Goal: Check status: Check status

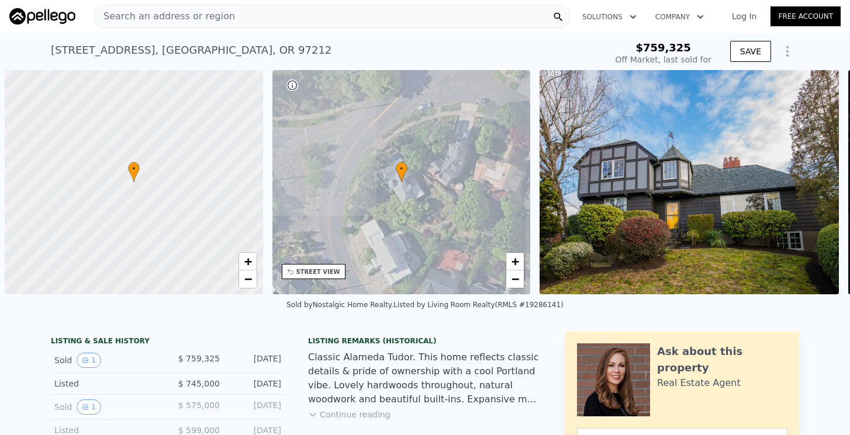
scroll to position [0, 5]
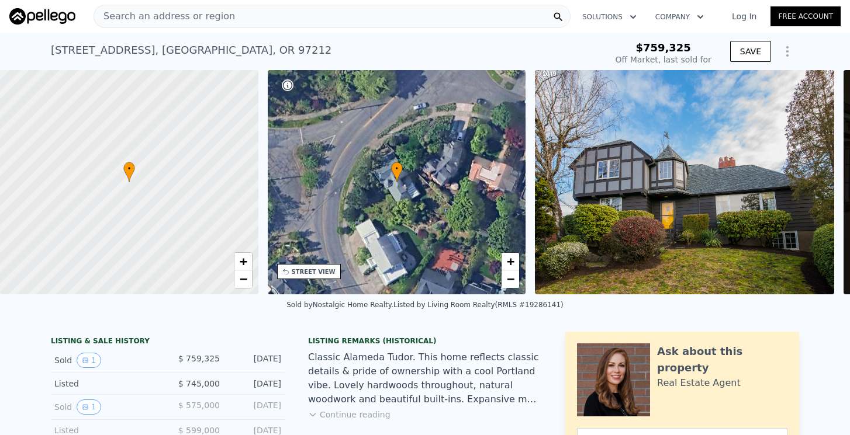
type input "-$ 827,938"
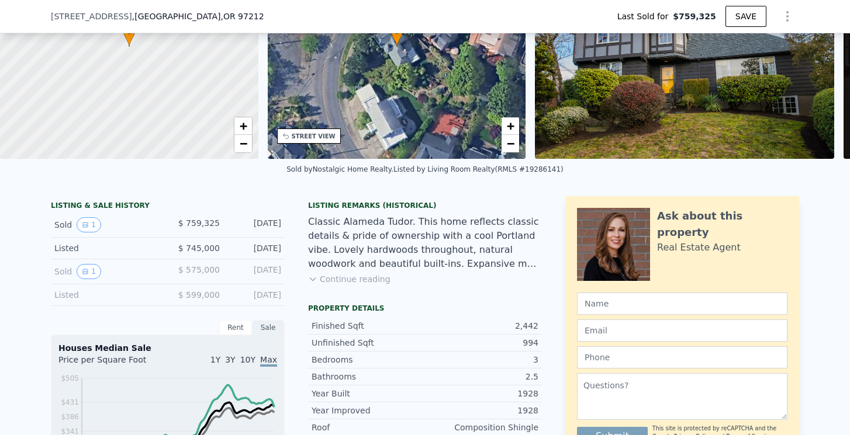
scroll to position [144, 0]
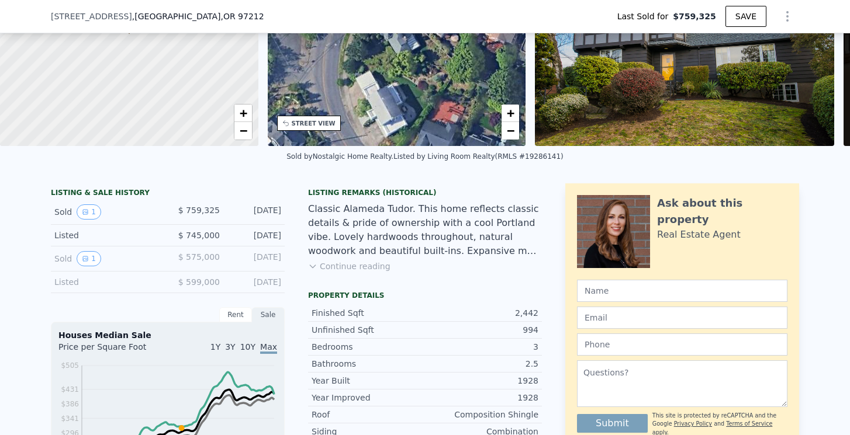
click at [316, 265] on icon at bounding box center [312, 266] width 9 height 9
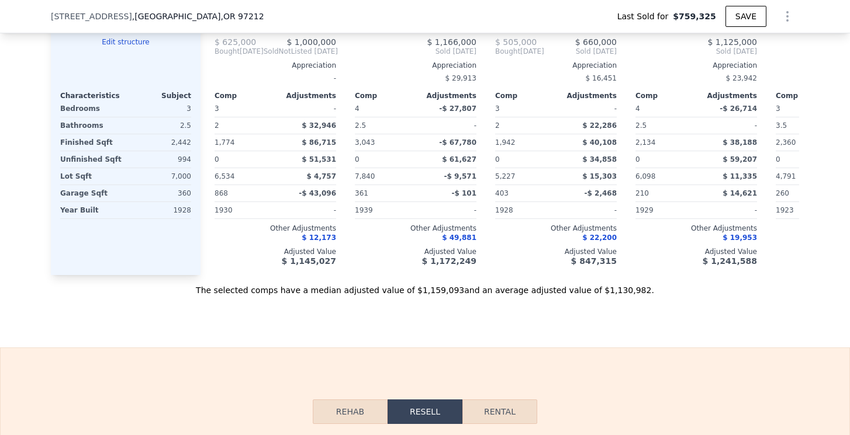
scroll to position [1495, 0]
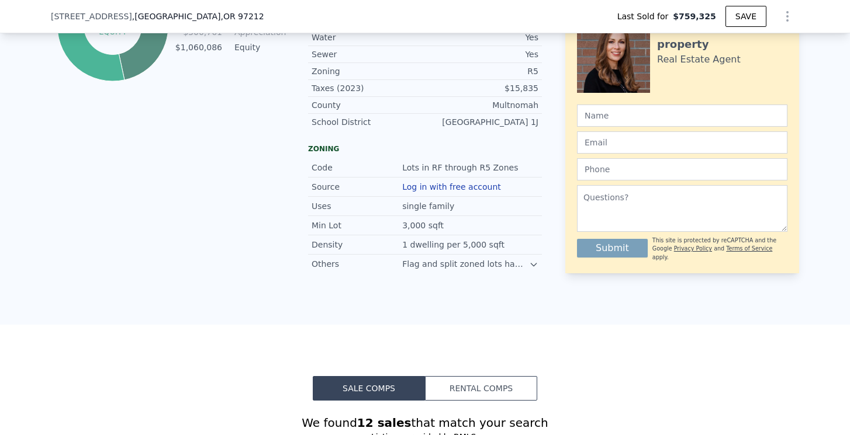
type input "$ 1,134,000"
type input "$ 242,940"
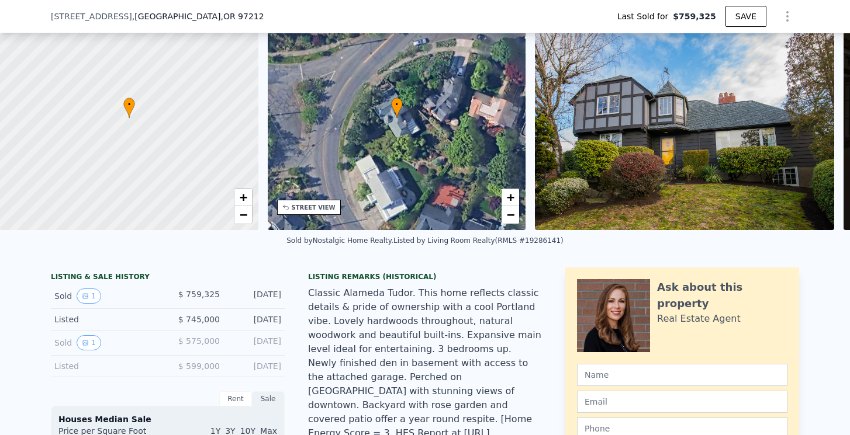
scroll to position [61, 0]
click at [85, 298] on icon "View historical data" at bounding box center [85, 295] width 5 height 5
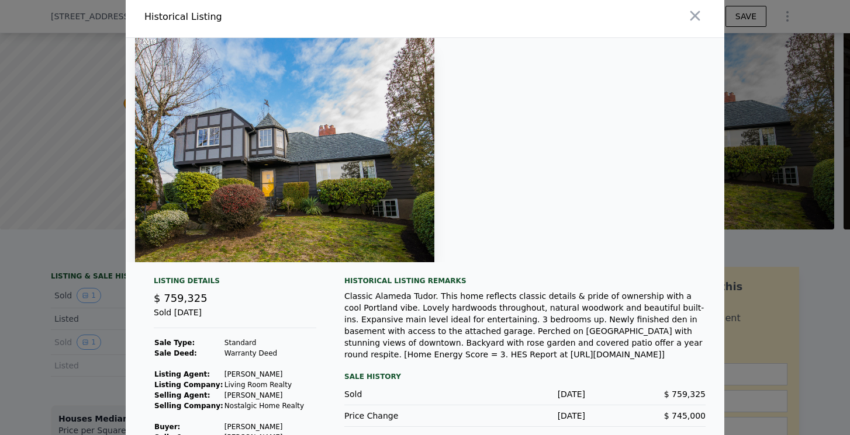
scroll to position [0, 0]
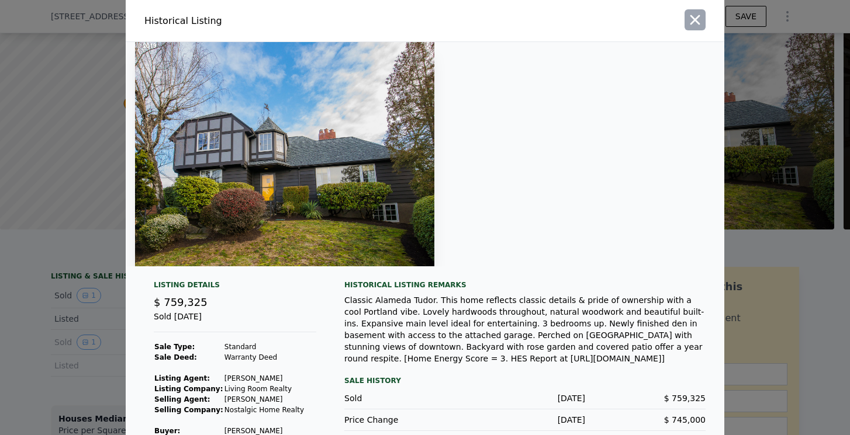
click at [690, 13] on icon "button" at bounding box center [695, 20] width 16 height 16
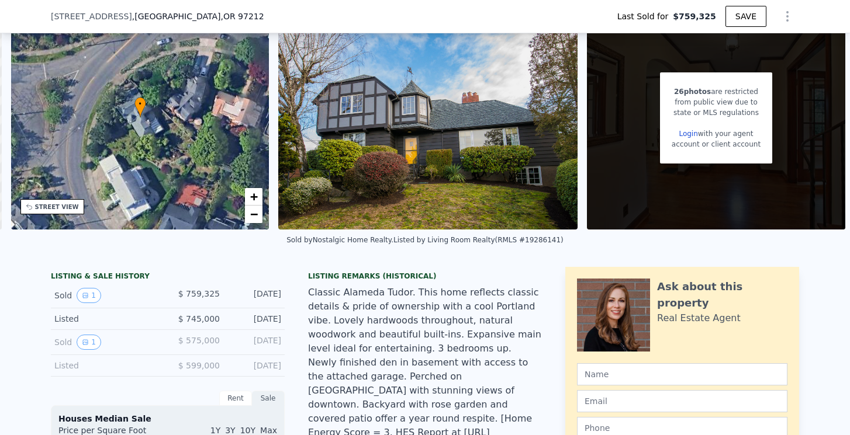
scroll to position [0, 261]
click at [84, 348] on button "1" at bounding box center [89, 342] width 25 height 15
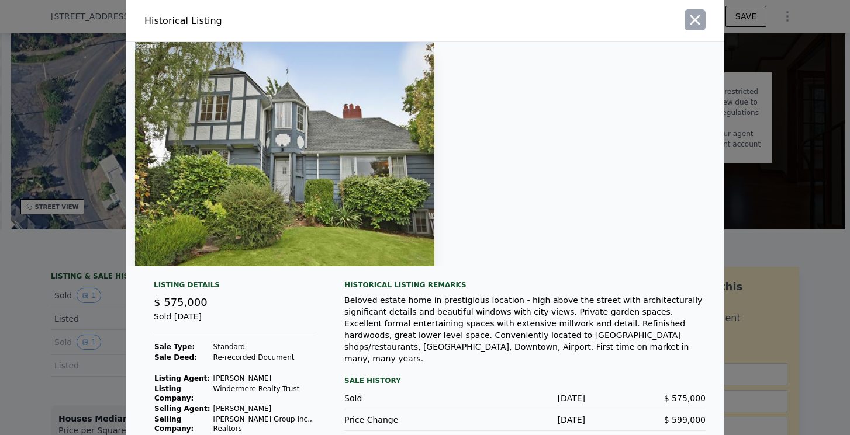
click at [703, 19] on button "button" at bounding box center [694, 19] width 21 height 21
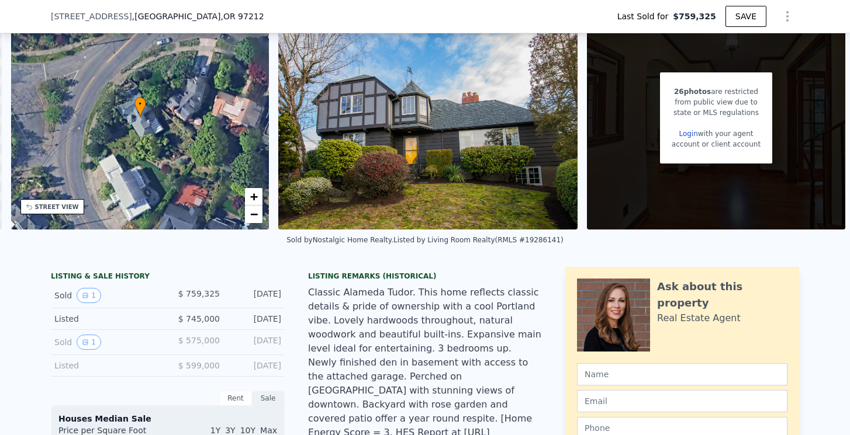
click at [684, 133] on link "Login" at bounding box center [688, 134] width 19 height 8
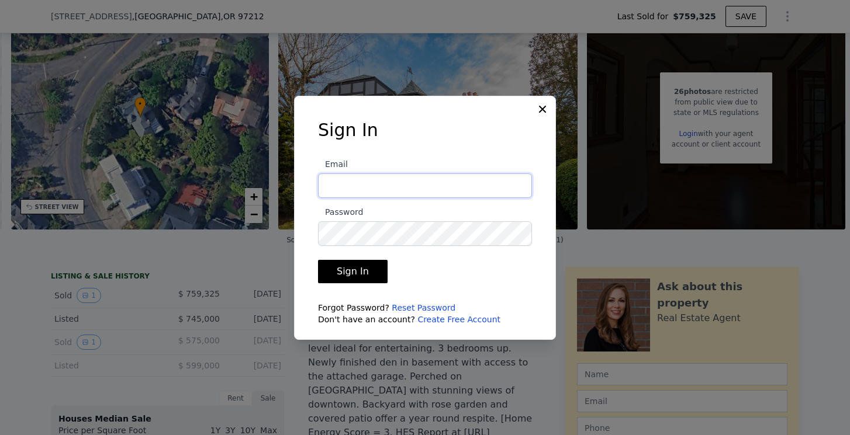
type input "[EMAIL_ADDRESS][DOMAIN_NAME]"
click at [351, 271] on button "Sign In" at bounding box center [353, 271] width 70 height 23
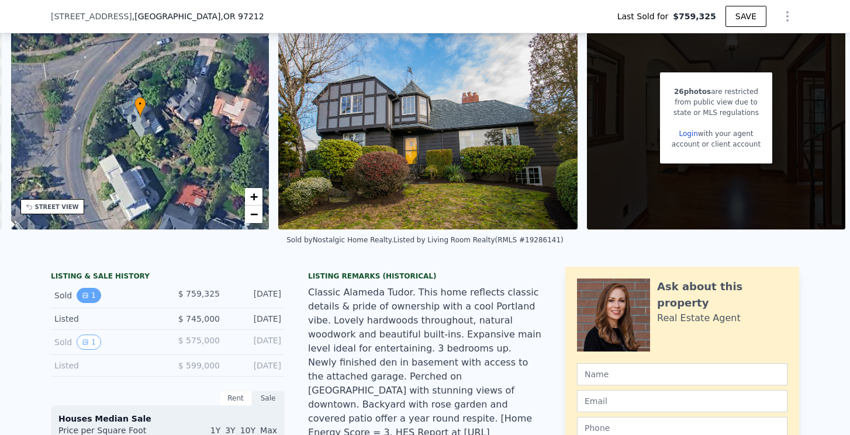
click at [88, 298] on icon "View historical data" at bounding box center [85, 295] width 7 height 7
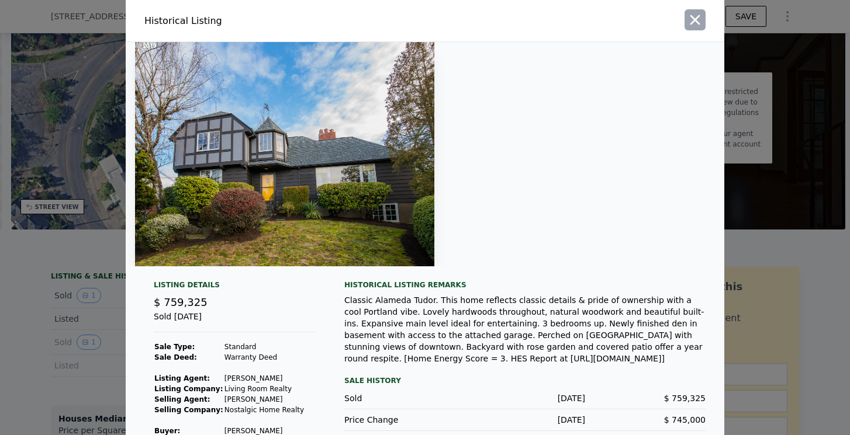
click at [696, 15] on icon "button" at bounding box center [695, 20] width 16 height 16
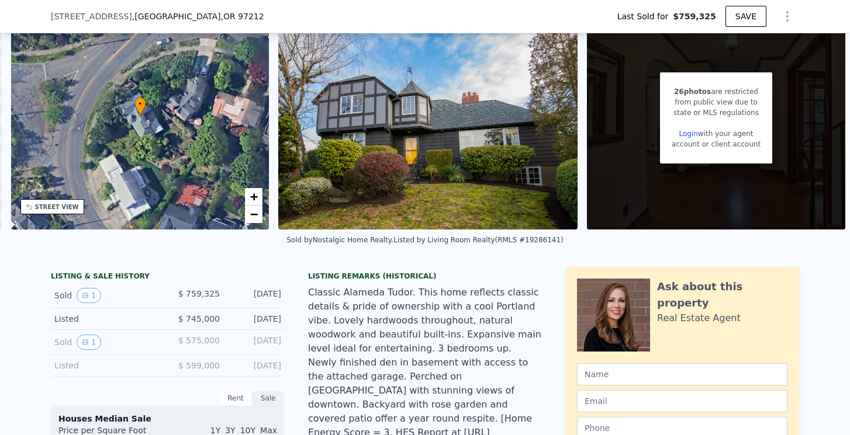
click at [693, 132] on link "Login" at bounding box center [688, 134] width 19 height 8
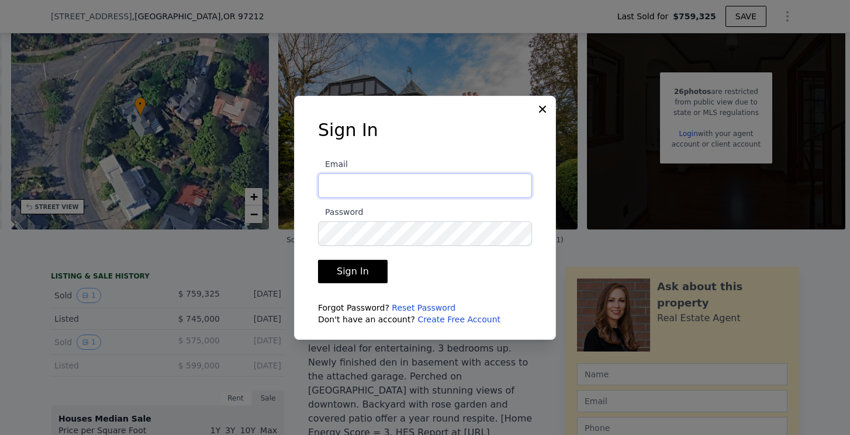
type input "[EMAIL_ADDRESS][DOMAIN_NAME]"
click at [343, 272] on button "Sign In" at bounding box center [353, 271] width 70 height 23
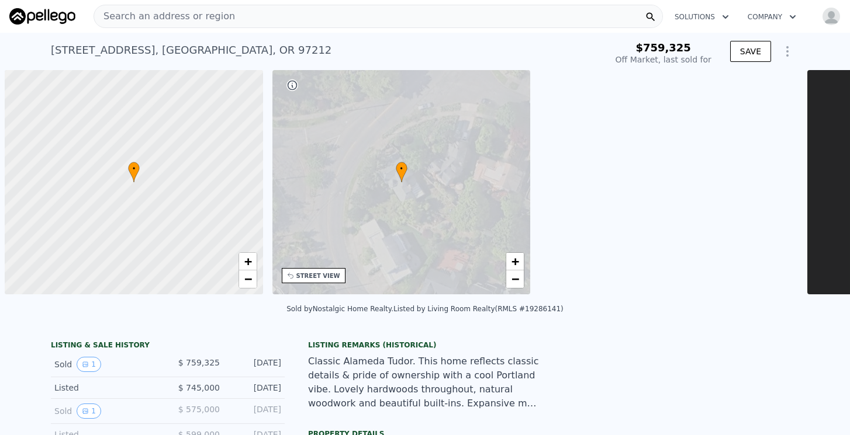
scroll to position [0, 5]
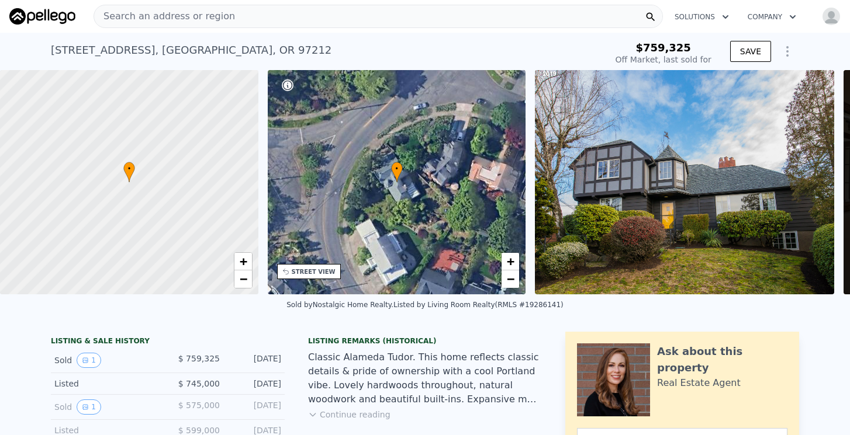
click at [647, 189] on img at bounding box center [684, 182] width 299 height 224
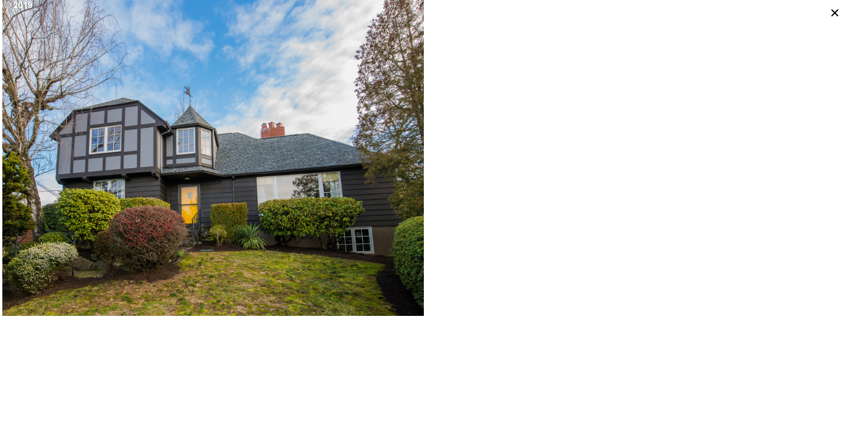
click at [836, 8] on icon at bounding box center [834, 13] width 16 height 16
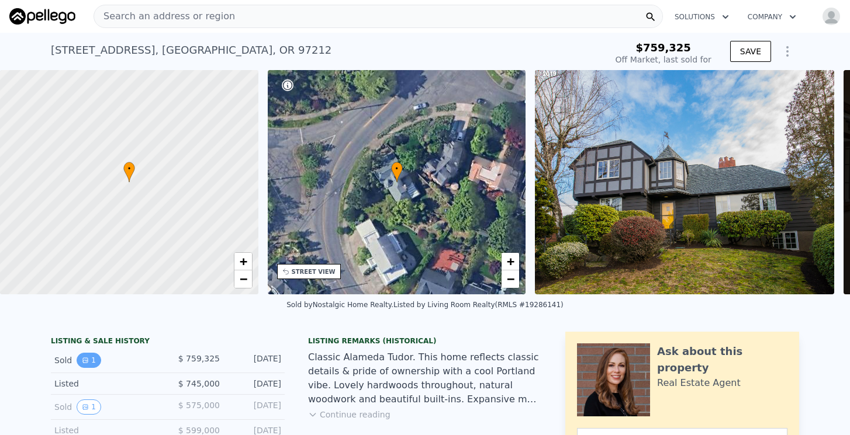
click at [98, 359] on button "1" at bounding box center [89, 360] width 25 height 15
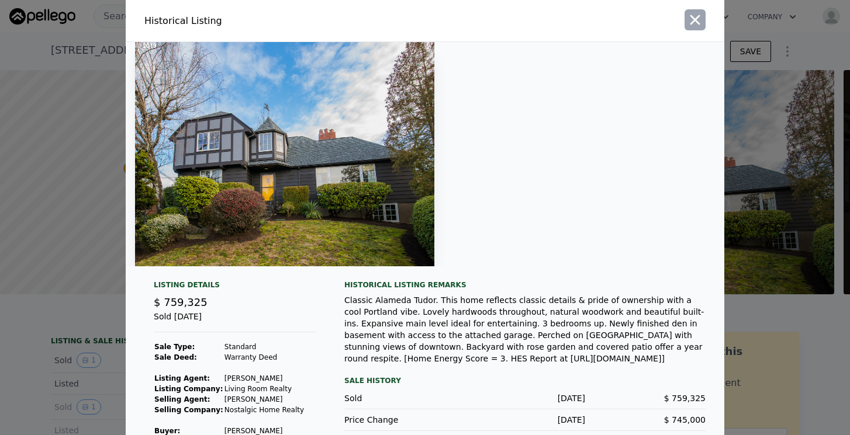
click at [702, 25] on icon "button" at bounding box center [695, 20] width 16 height 16
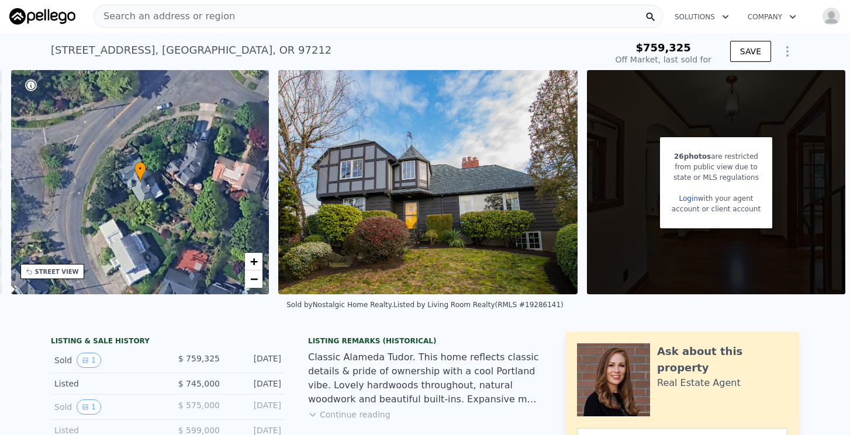
scroll to position [0, 261]
